Goal: Find specific page/section: Find specific page/section

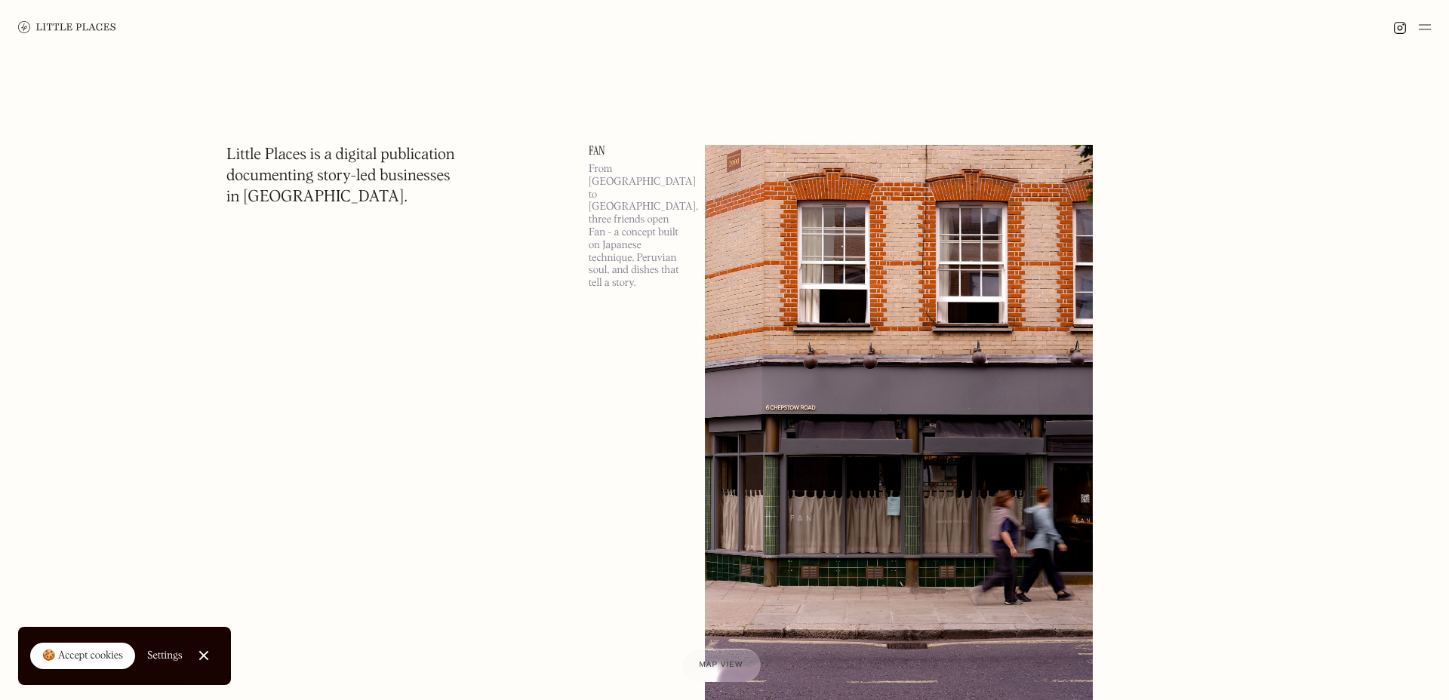
click at [97, 657] on div "🍪 Accept cookies" at bounding box center [82, 656] width 81 height 15
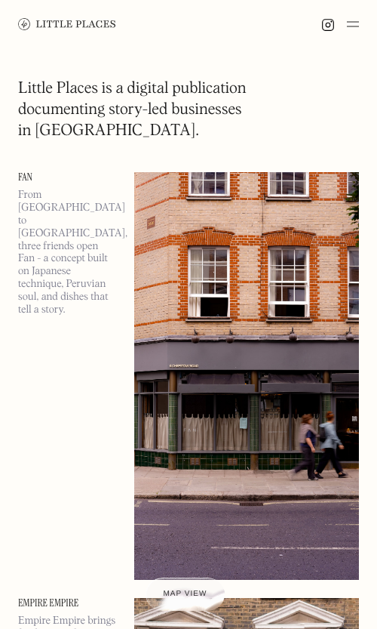
click at [170, 97] on h1 "Little Places is a digital publication documenting story-led businesses in Lond…" at bounding box center [132, 110] width 229 height 63
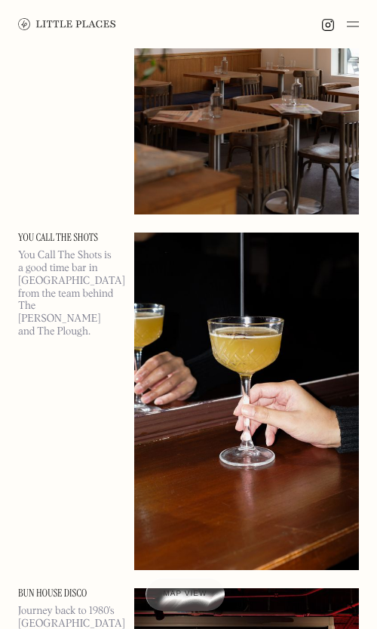
scroll to position [13760, 0]
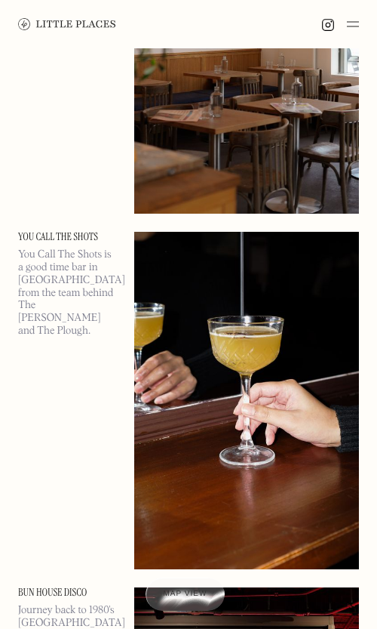
click at [350, 30] on img at bounding box center [353, 24] width 12 height 18
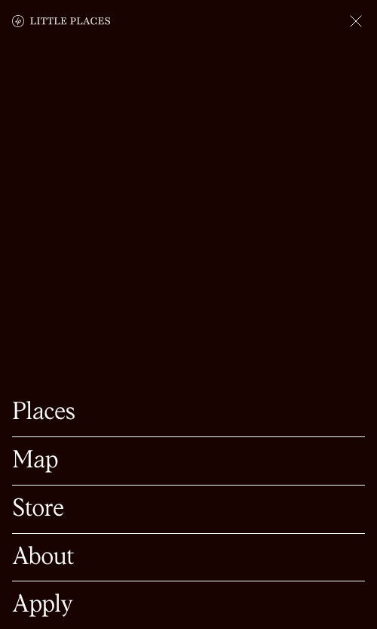
click at [42, 450] on link "Map" at bounding box center [188, 460] width 353 height 23
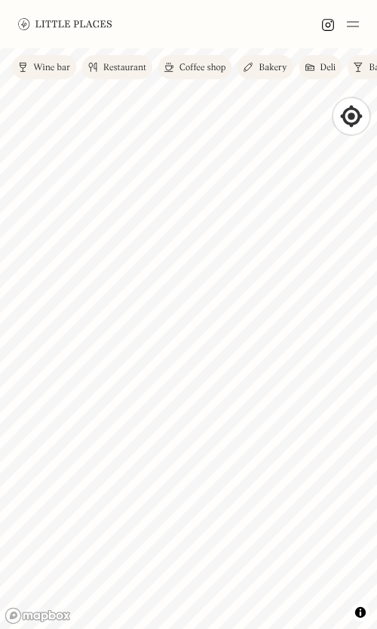
click at [130, 68] on div "Restaurant" at bounding box center [124, 67] width 43 height 9
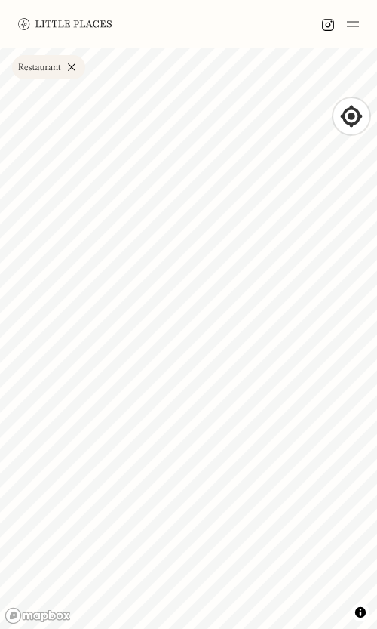
click at [71, 67] on link "Restaurant" at bounding box center [48, 67] width 73 height 24
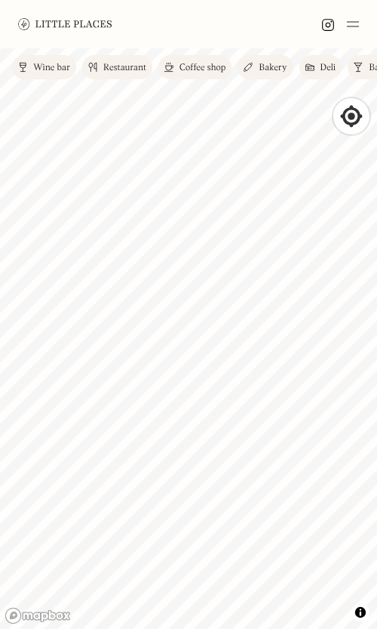
click at [43, 18] on img at bounding box center [65, 23] width 94 height 11
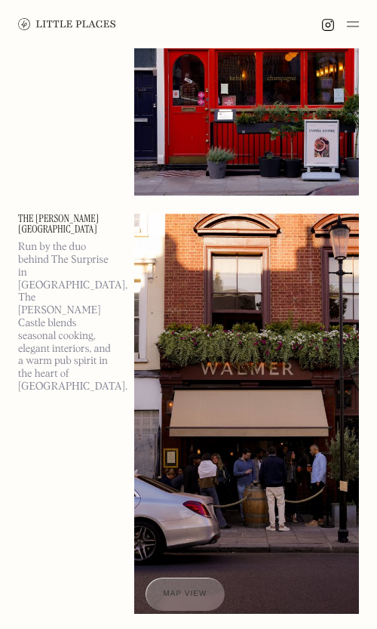
scroll to position [804, 0]
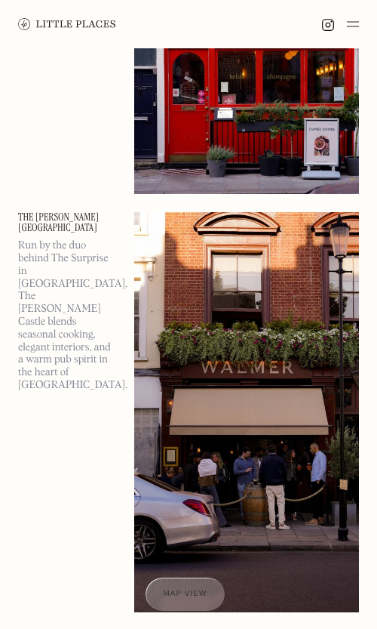
click at [198, 328] on img at bounding box center [246, 412] width 225 height 400
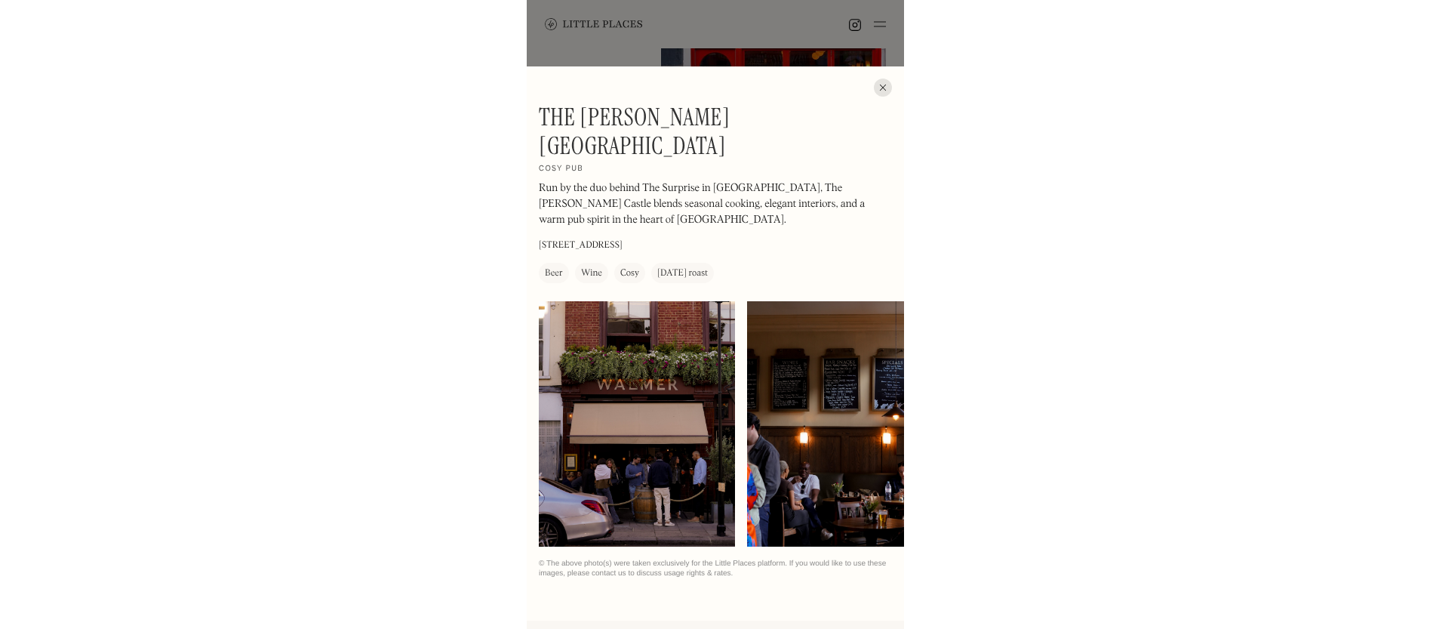
scroll to position [870, 0]
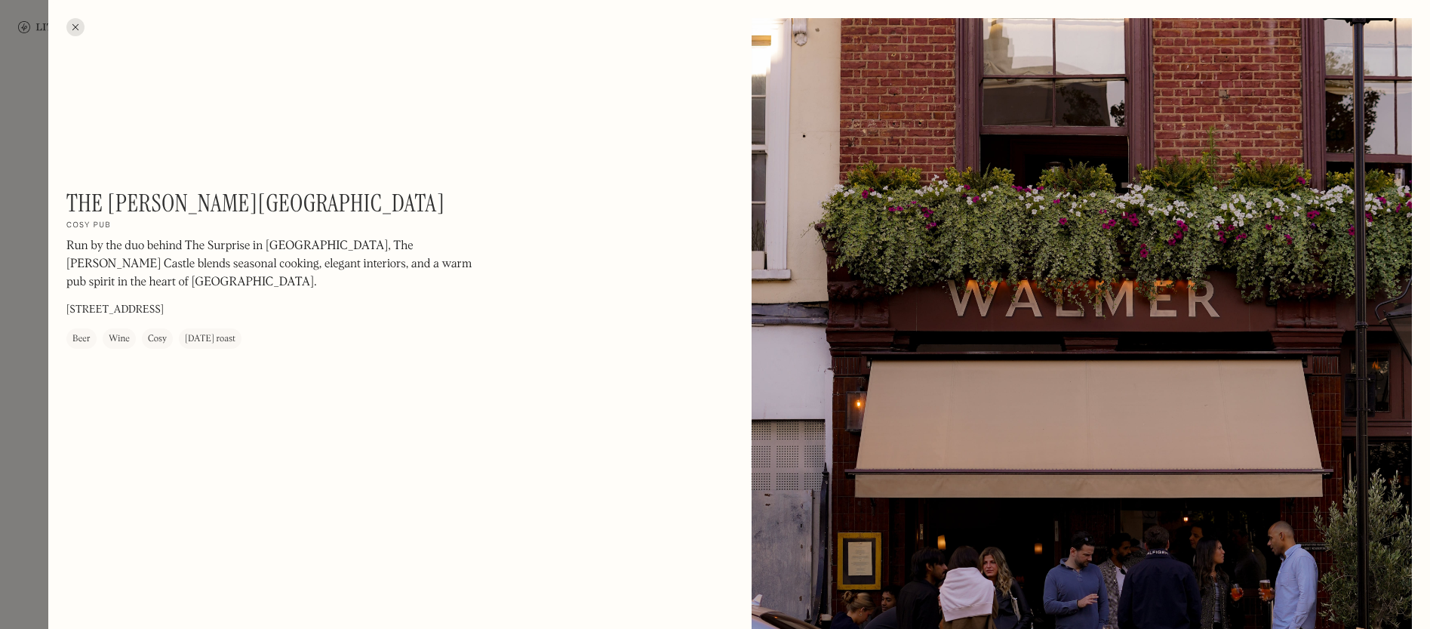
click at [71, 26] on div at bounding box center [75, 27] width 18 height 18
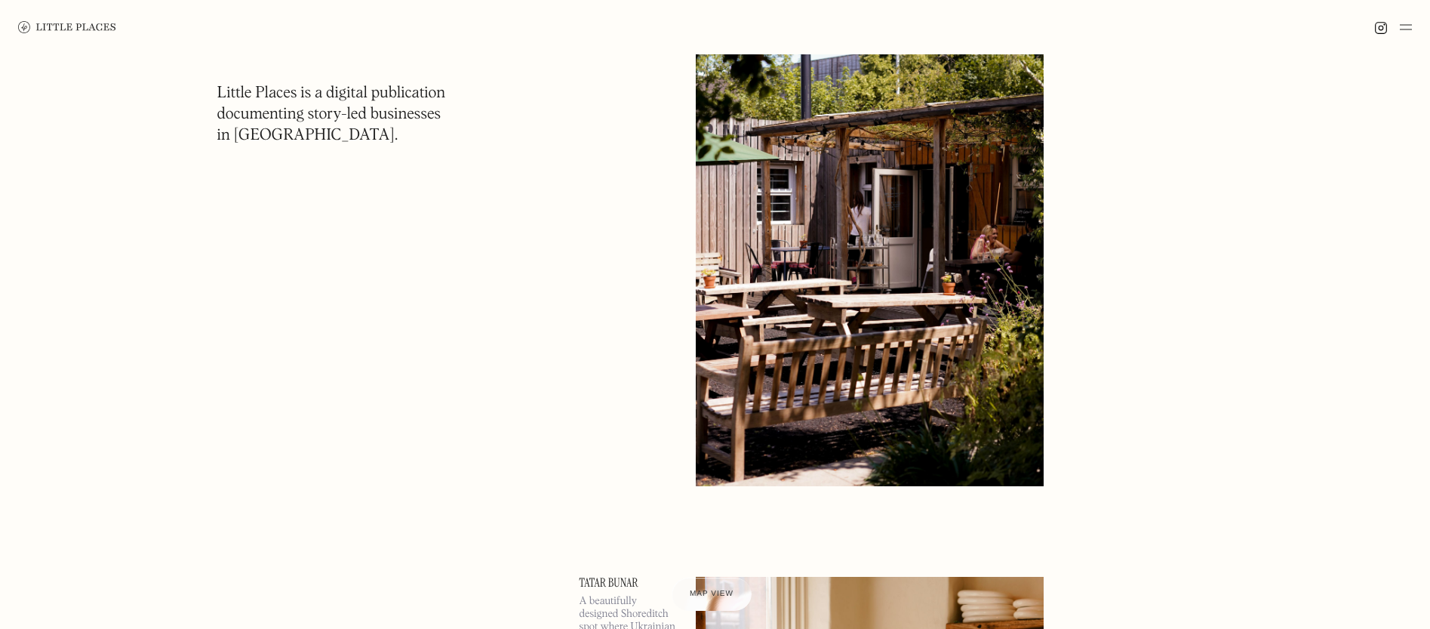
scroll to position [10321, 0]
